Goal: Obtain resource: Download file/media

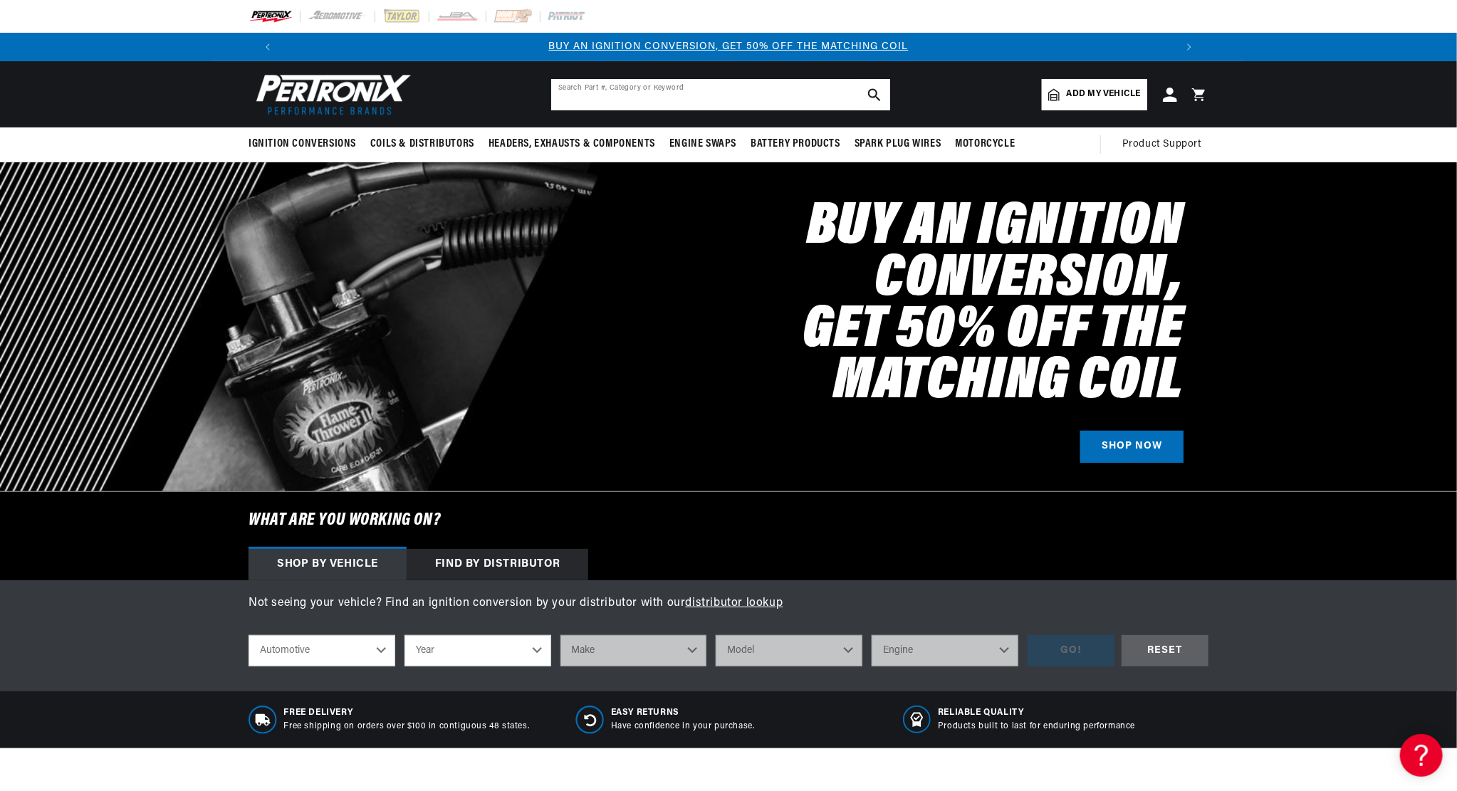
click at [592, 85] on input "text" at bounding box center [720, 94] width 339 height 31
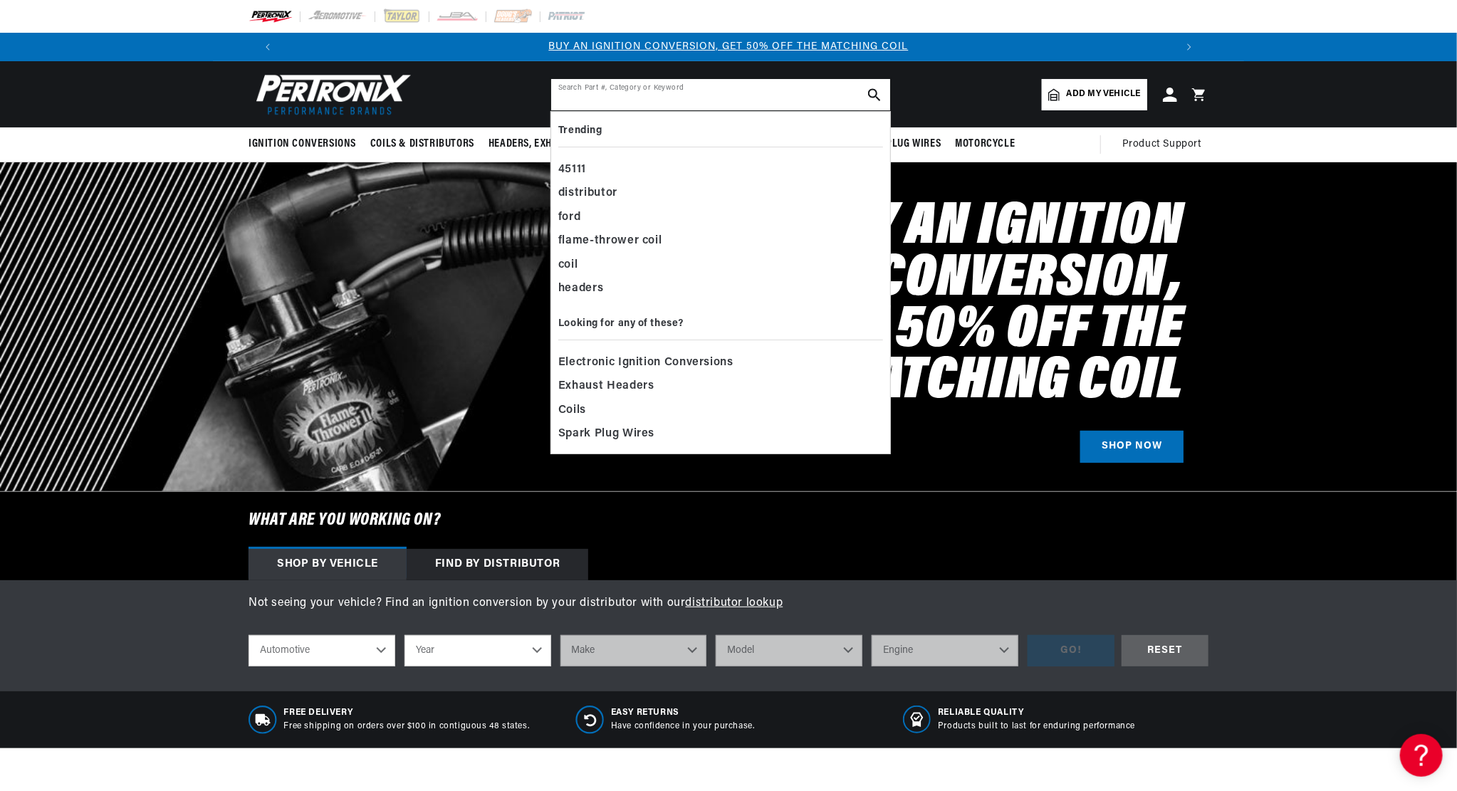
paste input "PRIVATE PROVIDER PR AND INSP"
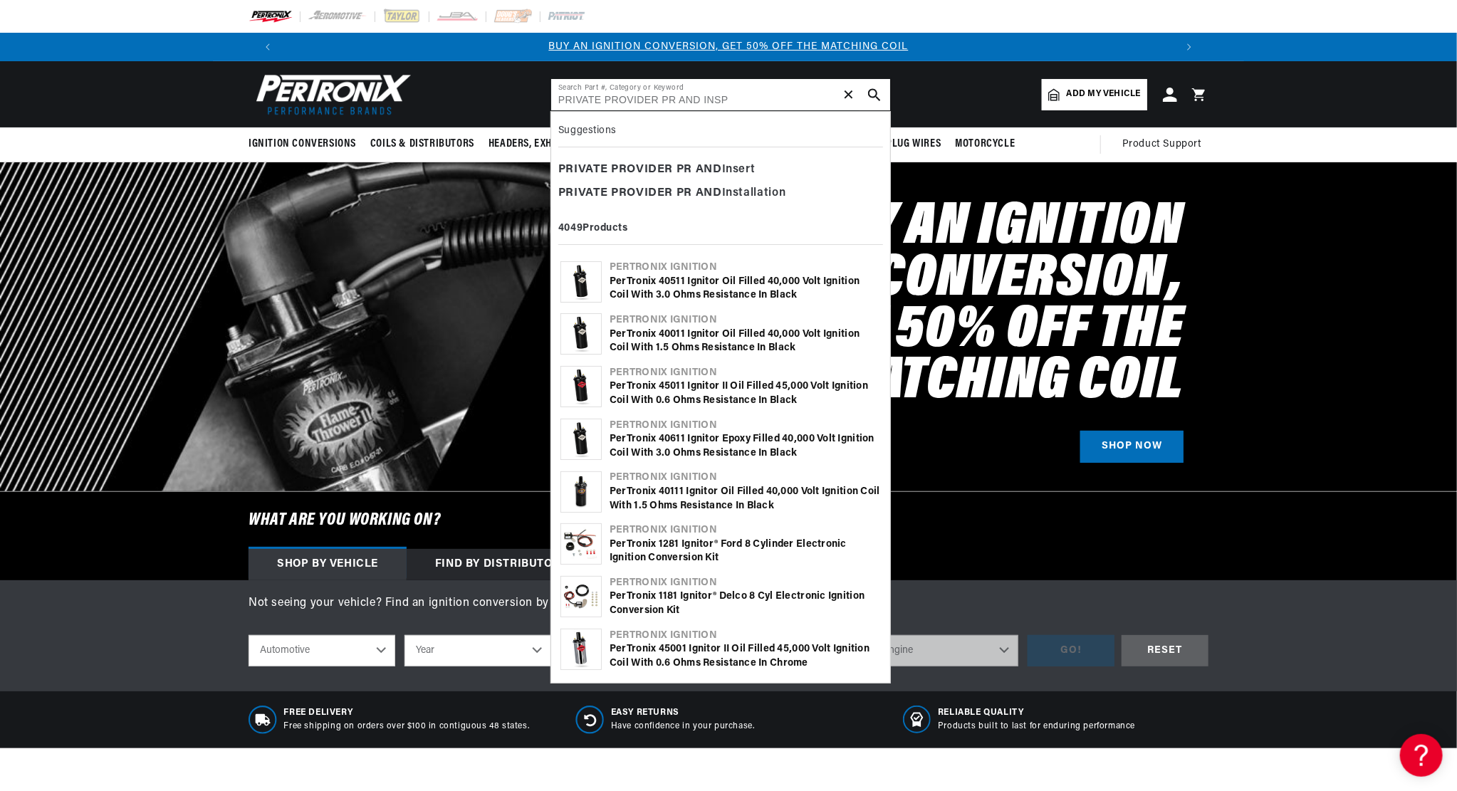
type input "PRIVATE PROVIDER PR AND INSP"
click at [851, 95] on span "✕" at bounding box center [848, 95] width 13 height 0
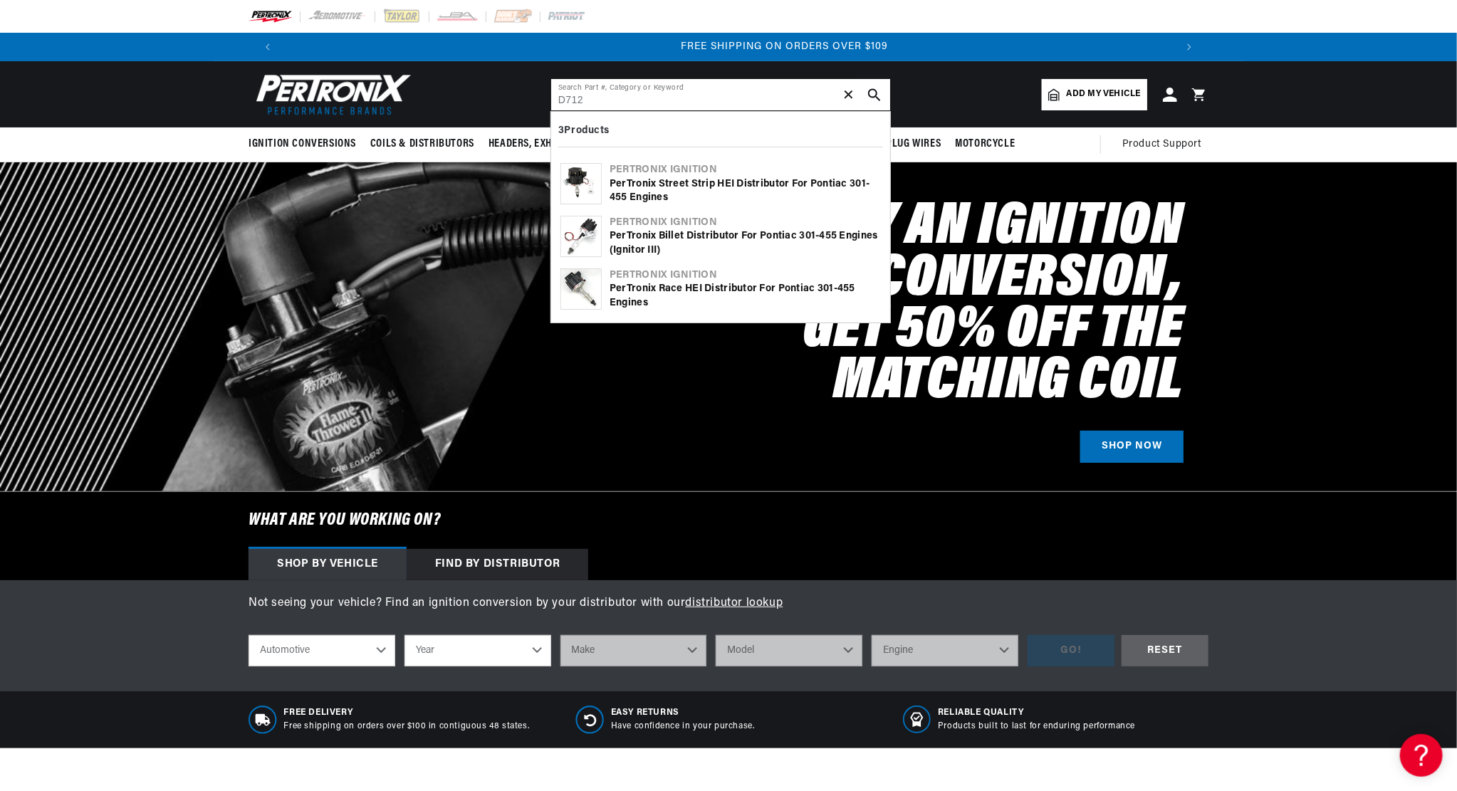
scroll to position [0, 1778]
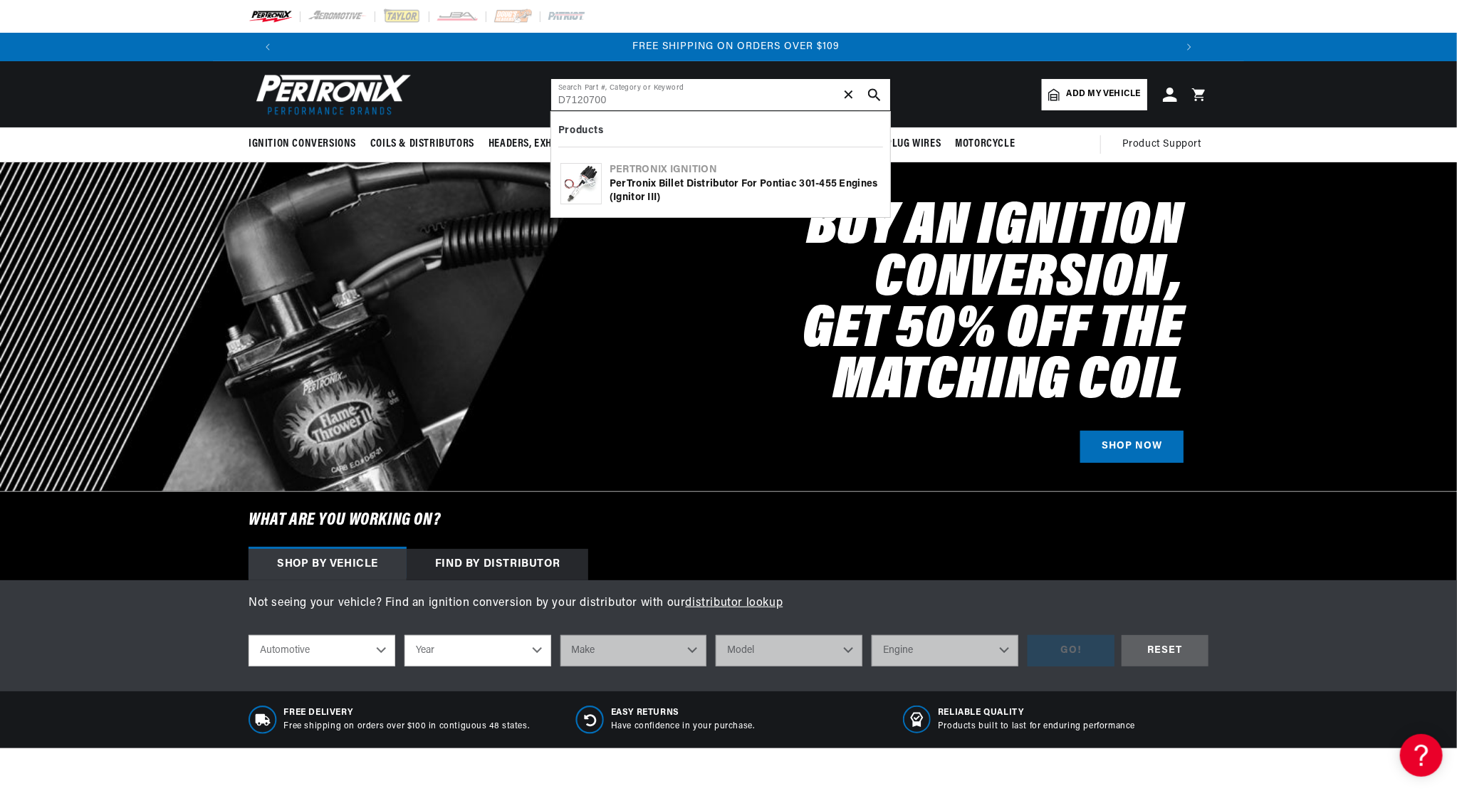
type input "D7120700"
click at [678, 173] on div "Pertronix Ignition" at bounding box center [744, 170] width 271 height 14
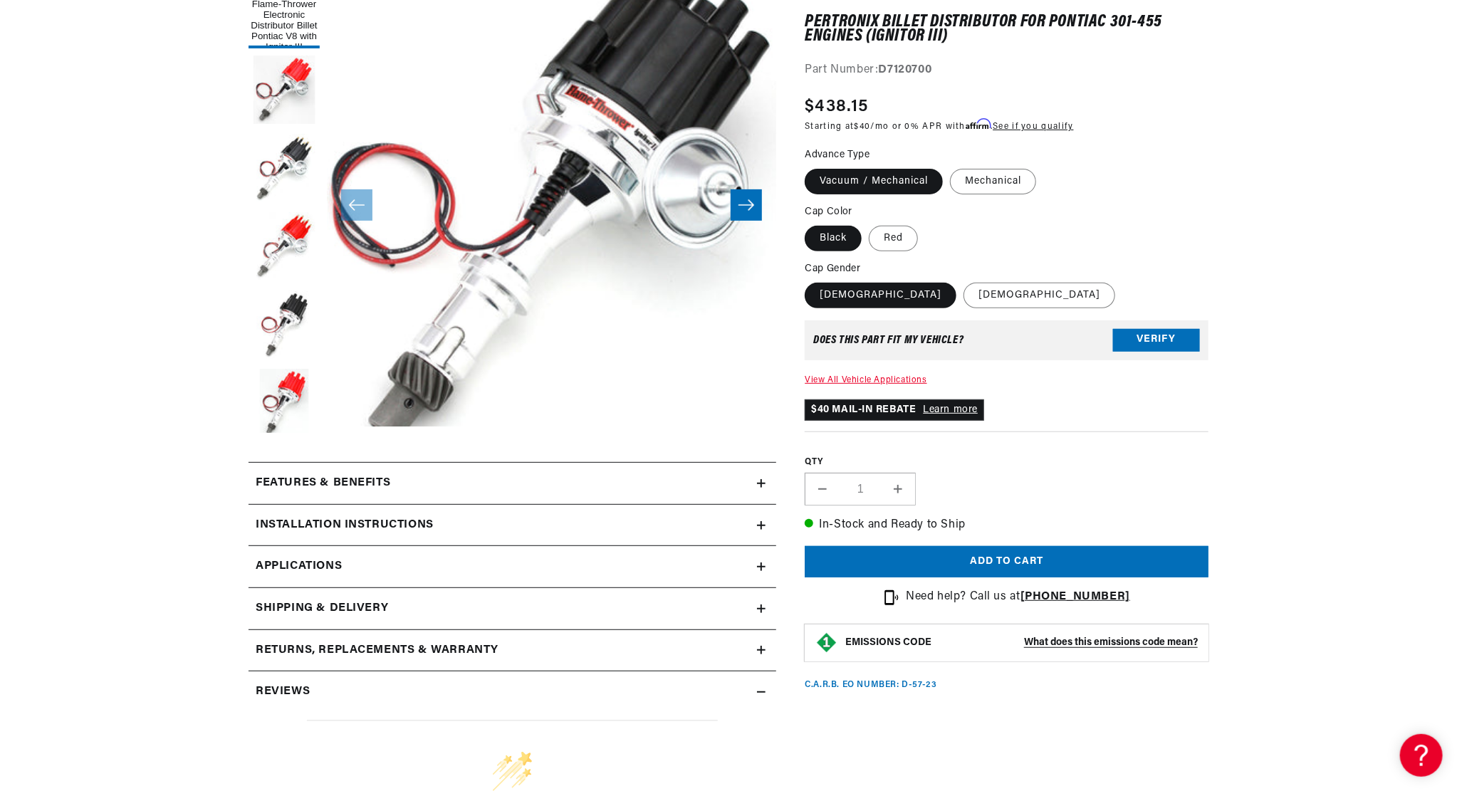
scroll to position [0, 1778]
click at [424, 487] on div "Features & Benefits" at bounding box center [502, 483] width 508 height 19
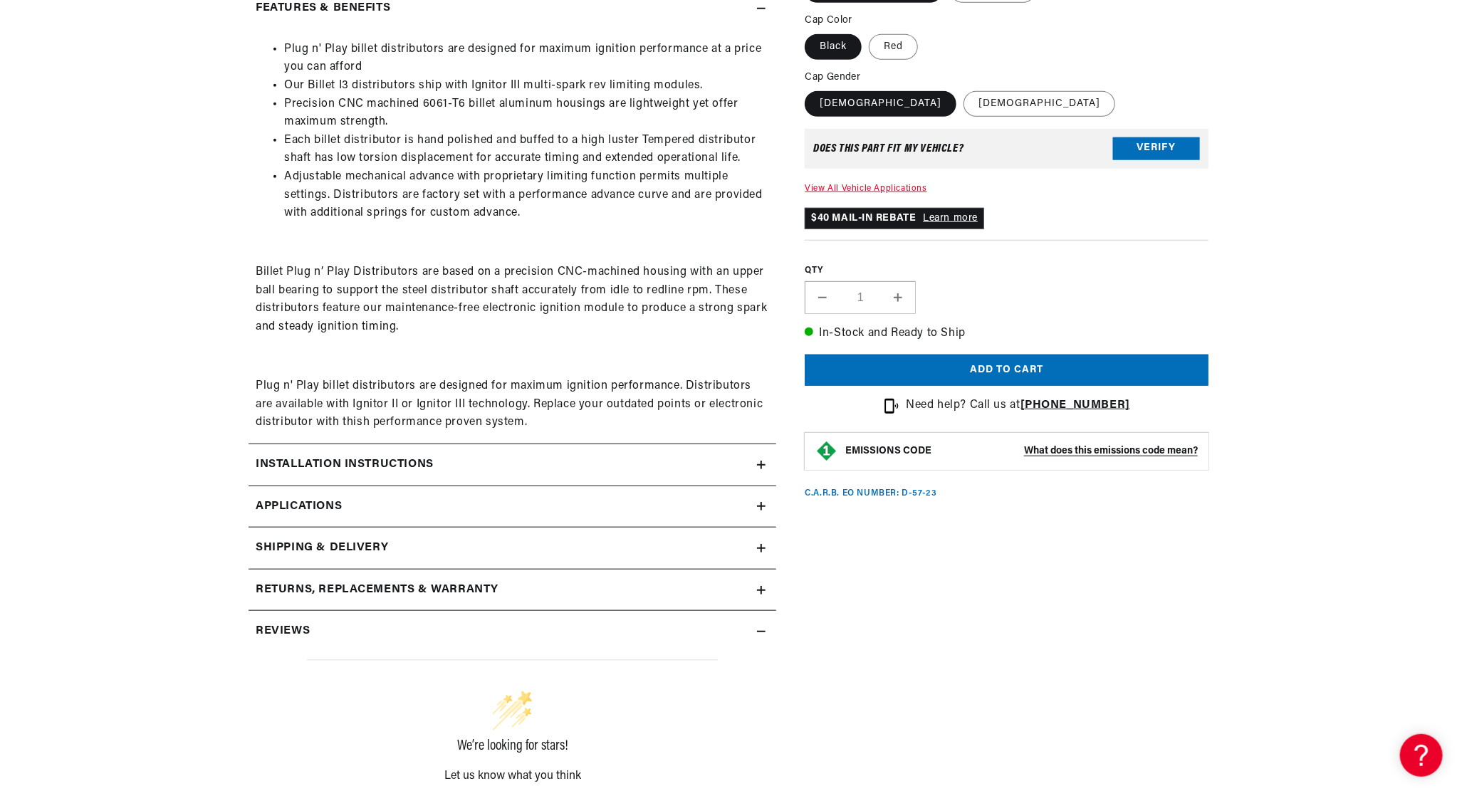
scroll to position [0, 888]
click at [305, 466] on h2 "Installation instructions" at bounding box center [345, 465] width 178 height 19
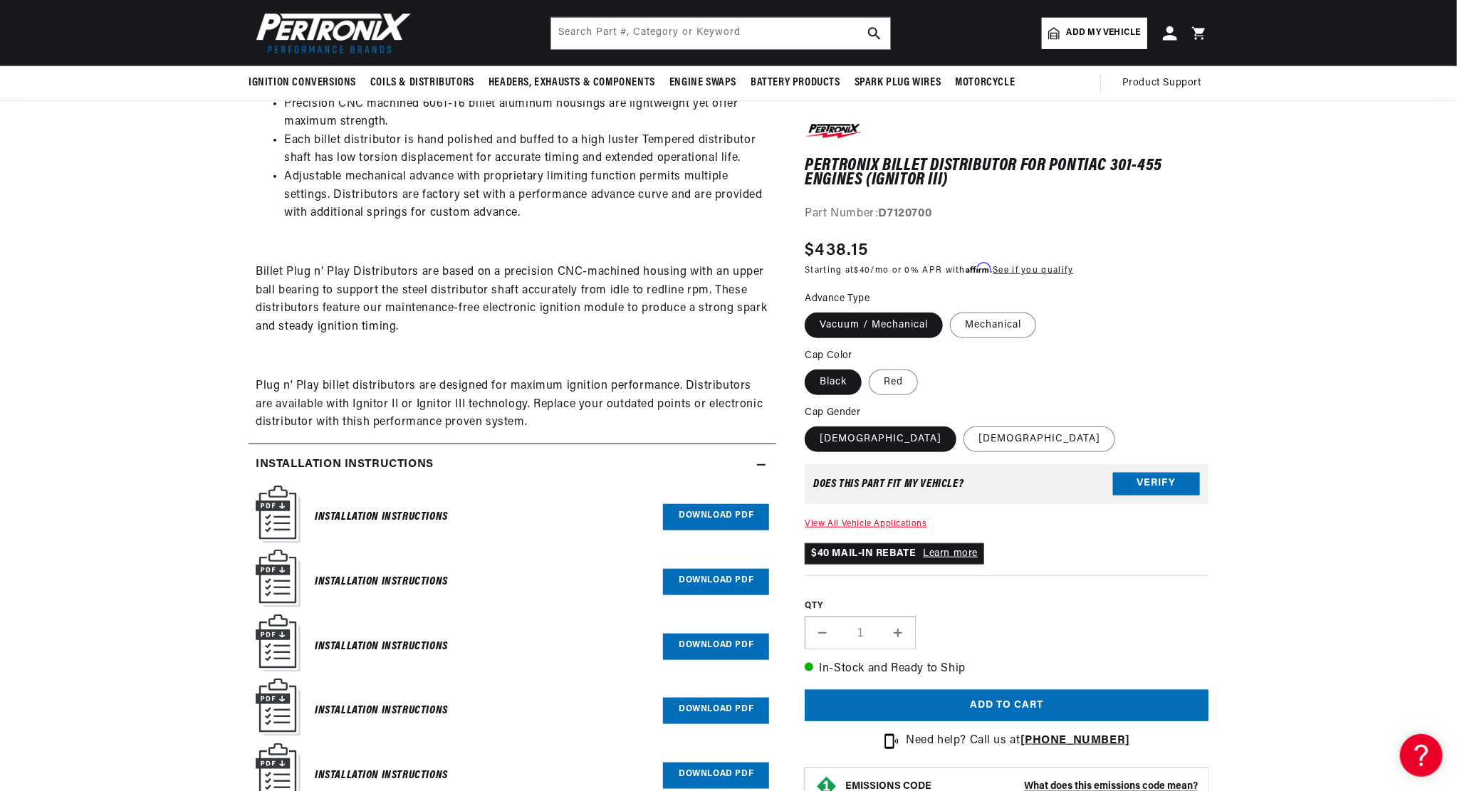
scroll to position [0, 1778]
click at [704, 518] on link "Download PDF" at bounding box center [716, 517] width 106 height 26
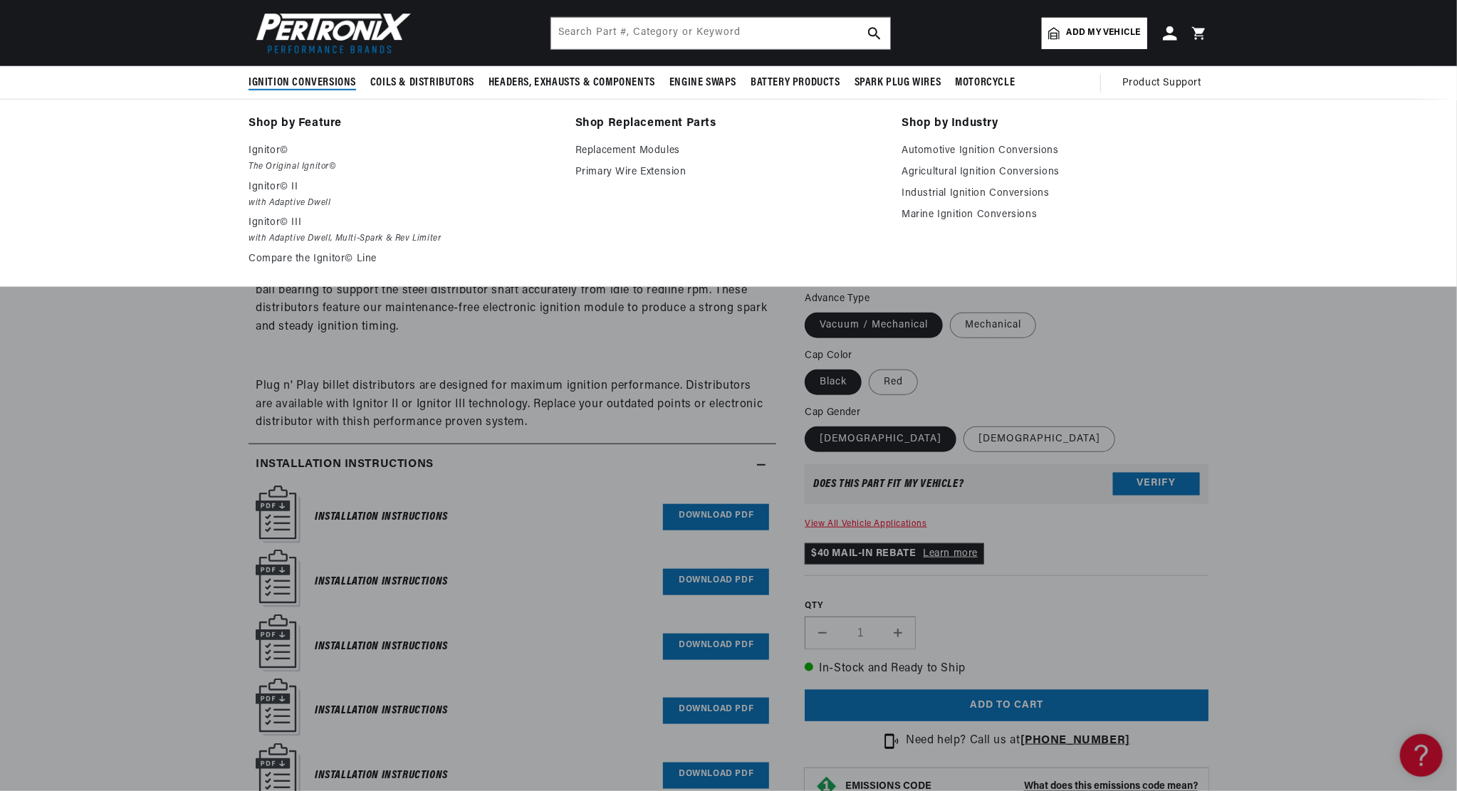
scroll to position [0, 0]
drag, startPoint x: 127, startPoint y: 162, endPoint x: 123, endPoint y: 141, distance: 21.1
click at [127, 161] on div "Shop by Feature Ignitor© The Original Ignitor© Ignitor© II with Adaptive Dwell …" at bounding box center [728, 193] width 1457 height 188
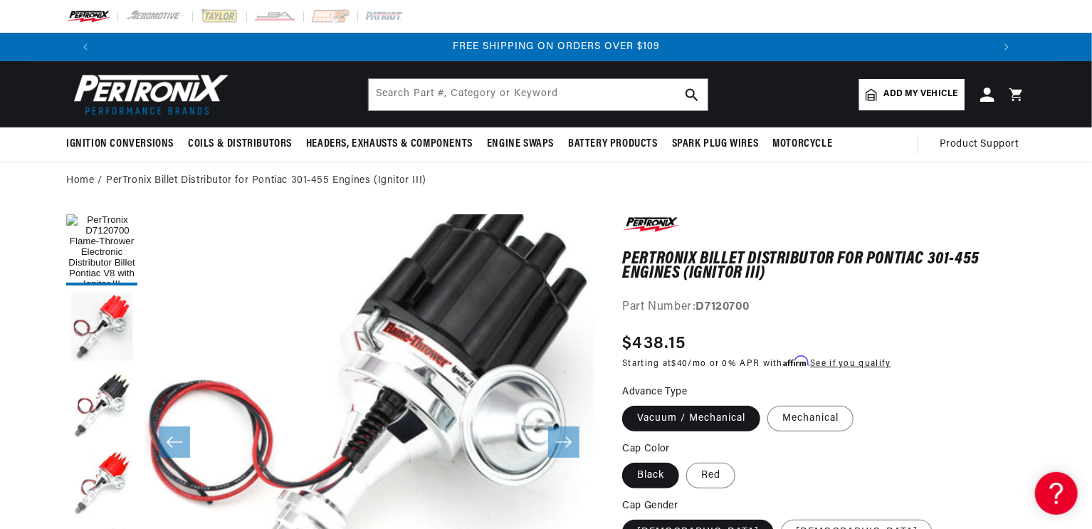
scroll to position [0, 1778]
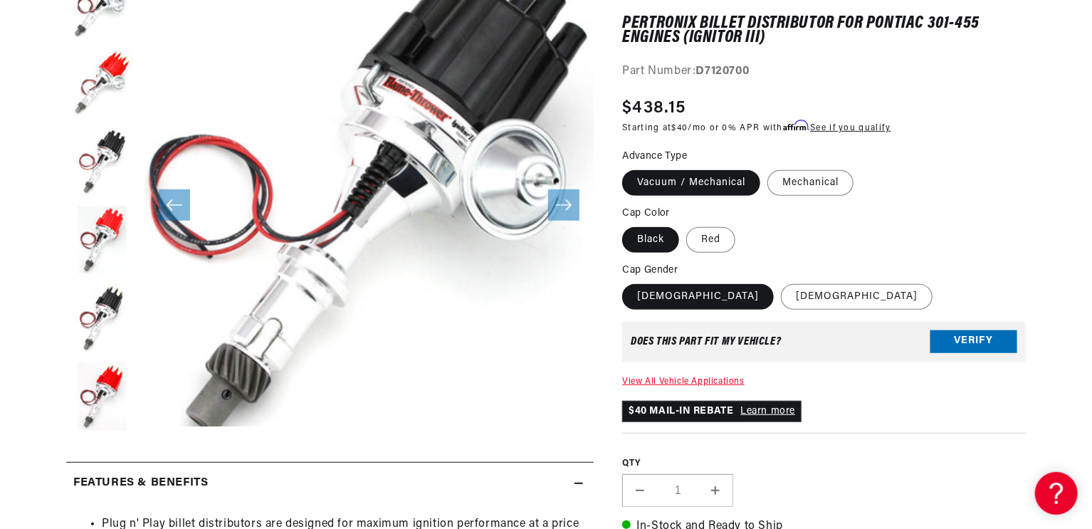
scroll to position [0, 0]
